Goal: Check status: Check status

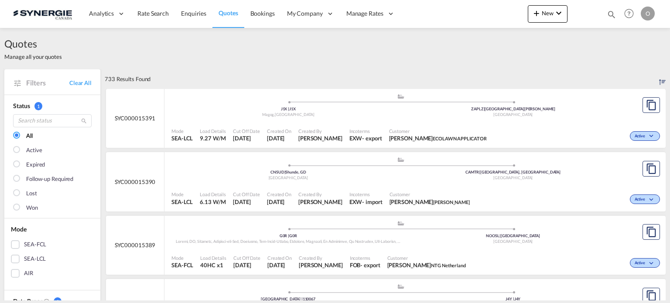
click at [612, 14] on md-icon "icon-magnify" at bounding box center [612, 15] width 10 height 10
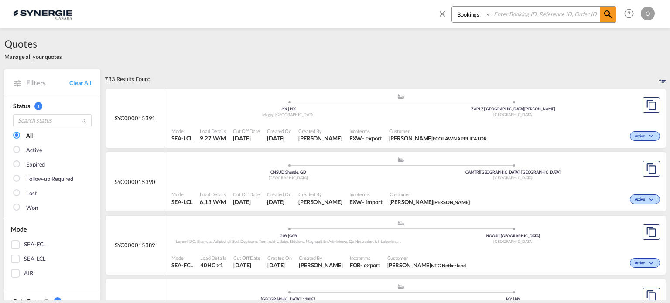
click at [479, 16] on select "Bookings Quotes Enquiries" at bounding box center [472, 15] width 41 height 16
select select "Quotes"
click at [452, 7] on select "Bookings Quotes Enquiries" at bounding box center [472, 15] width 41 height 16
click at [515, 13] on input at bounding box center [545, 14] width 109 height 15
paste input "SYN100066"
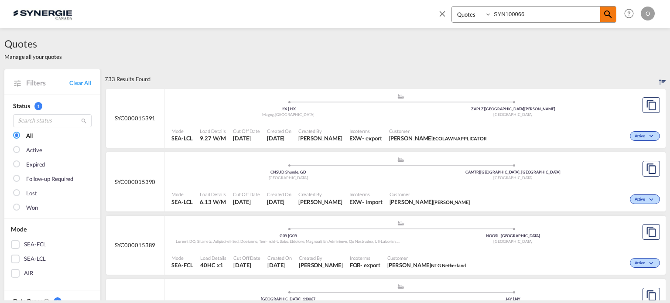
click at [607, 14] on md-icon "icon-magnify" at bounding box center [608, 14] width 10 height 10
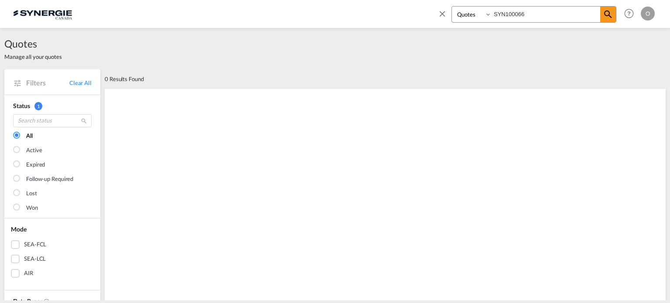
drag, startPoint x: 505, startPoint y: 14, endPoint x: 307, endPoint y: 24, distance: 198.6
click at [318, 24] on div "Bookings Quotes Enquiries SYN100066 Help Resources Product Release O My Profile…" at bounding box center [335, 13] width 644 height 27
type input "100066"
